Goal: Information Seeking & Learning: Understand process/instructions

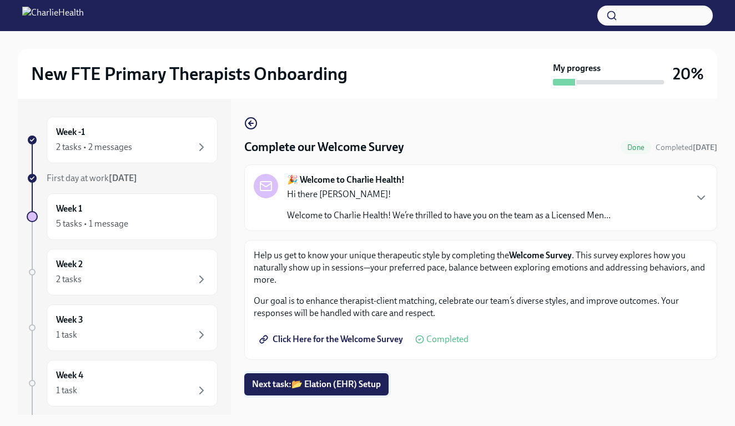
scroll to position [20, 0]
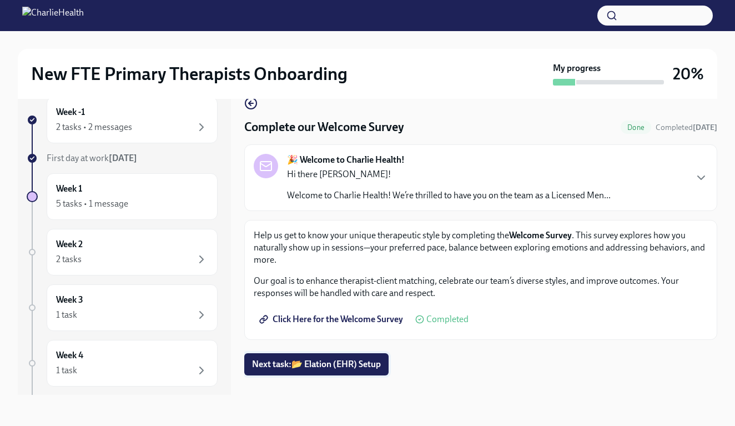
click at [328, 362] on span "Next task : 📂 Elation (EHR) Setup" at bounding box center [316, 364] width 129 height 11
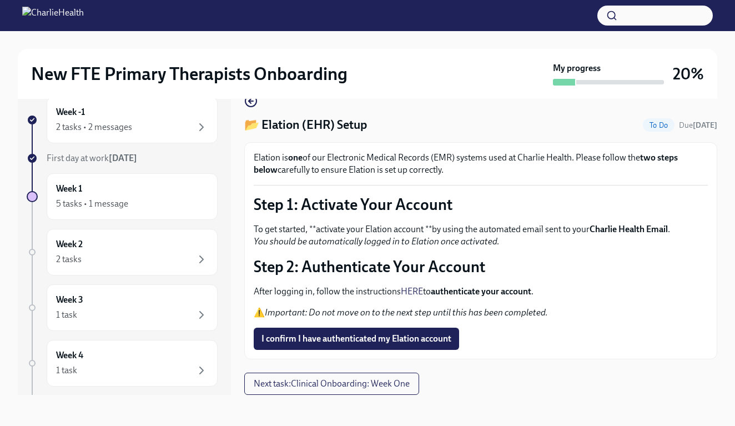
scroll to position [20, 0]
click at [352, 343] on span "I confirm I have authenticated my Elation account" at bounding box center [357, 338] width 190 height 11
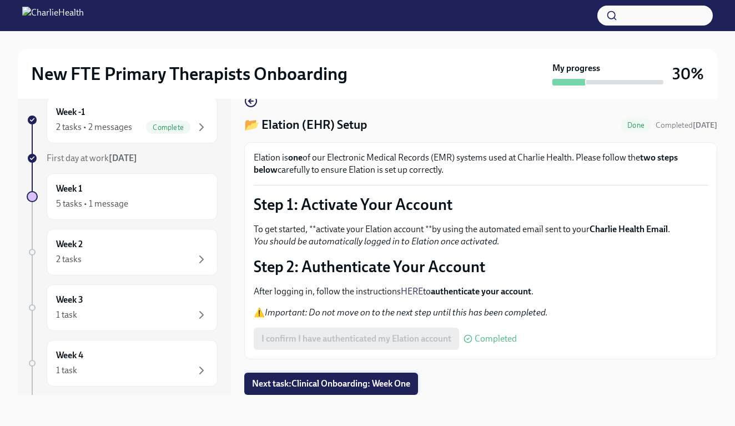
click at [349, 385] on span "Next task : Clinical Onboarding: Week One" at bounding box center [331, 383] width 158 height 11
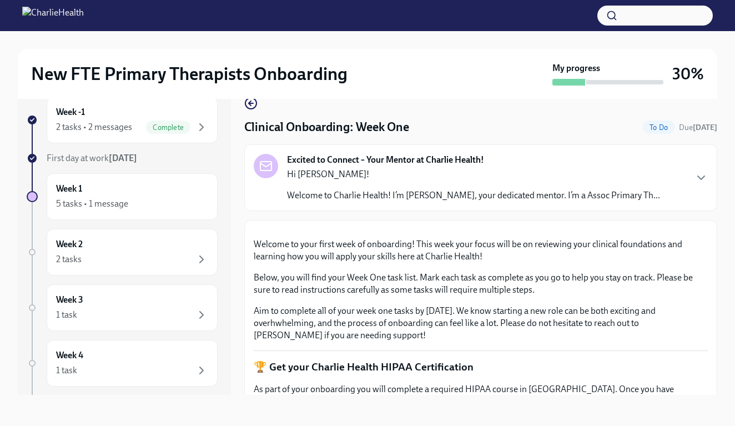
click at [443, 193] on p "Welcome to Charlie Health! I’m [PERSON_NAME], your dedicated mentor. I’m a Asso…" at bounding box center [473, 195] width 373 height 12
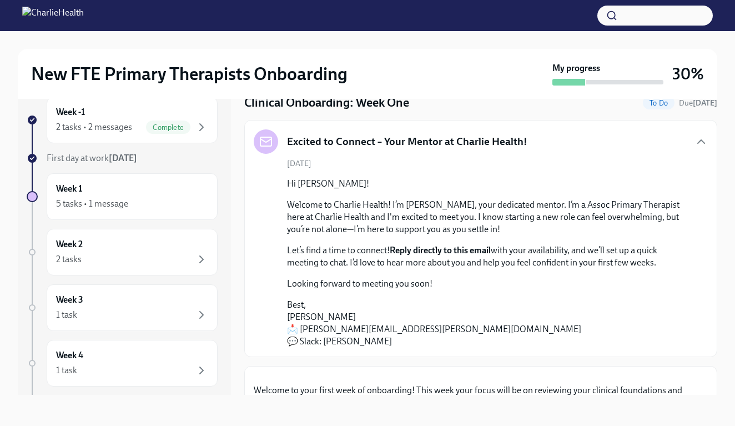
scroll to position [27, 0]
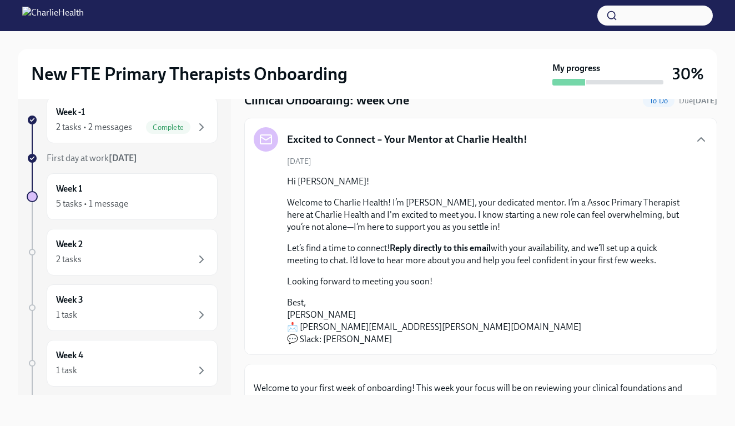
click at [459, 228] on p "Welcome to Charlie Health! I’m [PERSON_NAME], your dedicated mentor. I’m a Asso…" at bounding box center [488, 215] width 403 height 37
click at [260, 139] on rect at bounding box center [265, 139] width 11 height 9
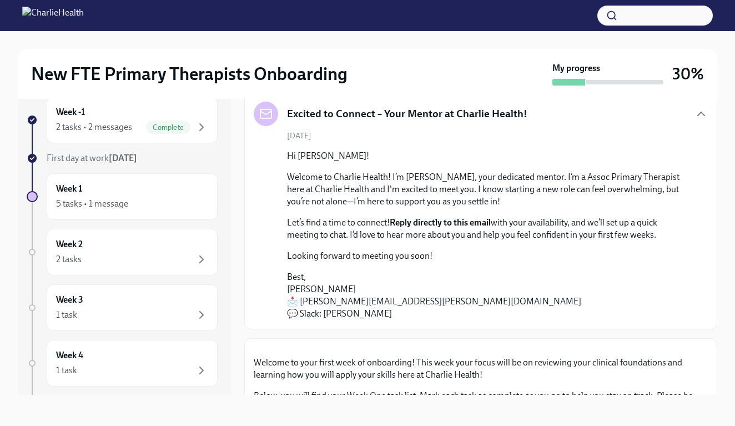
scroll to position [53, 0]
click at [422, 222] on strong "Reply directly to this email" at bounding box center [440, 222] width 101 height 11
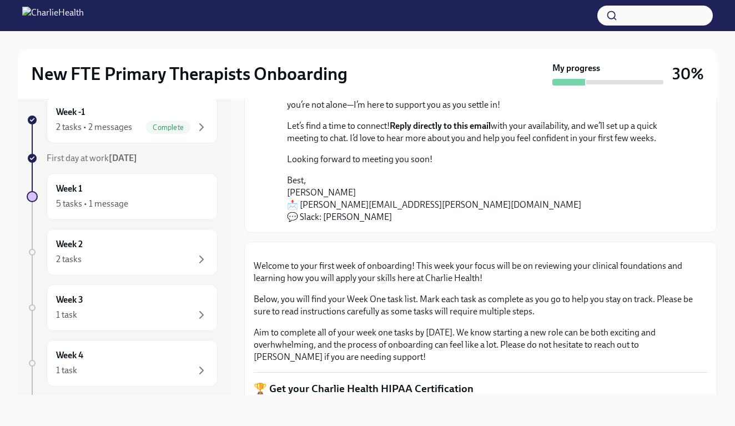
scroll to position [155, 0]
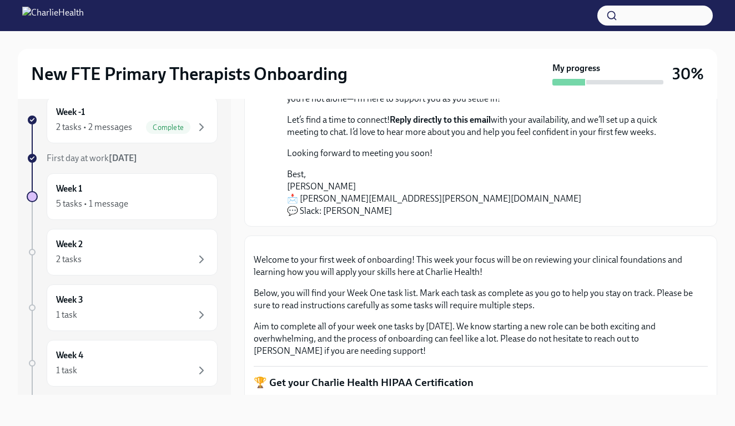
click at [294, 199] on p "Best, [PERSON_NAME] 📩 [PERSON_NAME][EMAIL_ADDRESS][PERSON_NAME][DOMAIN_NAME] 💬 …" at bounding box center [488, 192] width 403 height 49
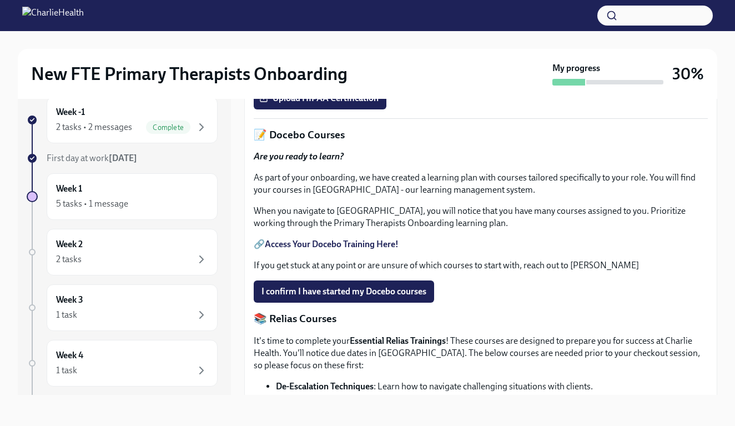
scroll to position [500, 0]
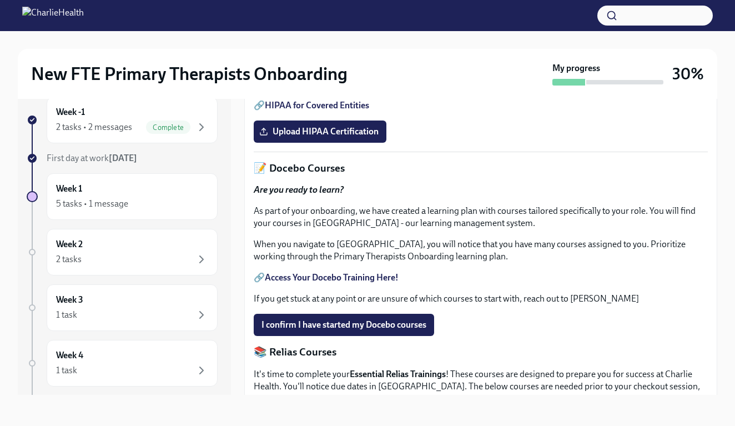
click at [333, 111] on link "HIPAA for Covered Entities" at bounding box center [317, 105] width 104 height 11
